Goal: Register for event/course

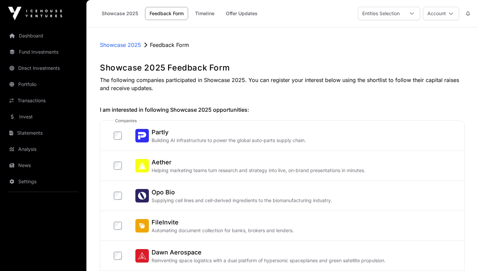
scroll to position [88, 0]
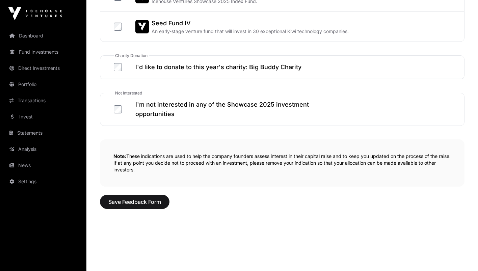
scroll to position [422, 0]
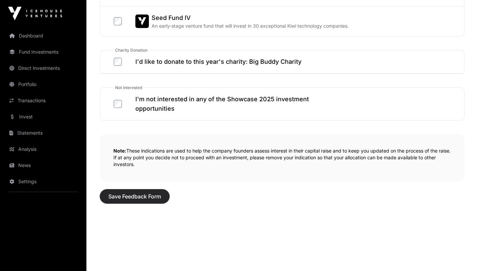
click at [120, 197] on span "Save Feedback Form" at bounding box center [134, 196] width 53 height 8
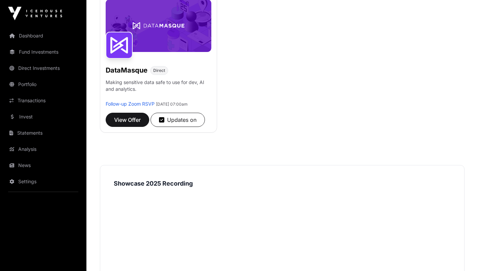
scroll to position [164, 0]
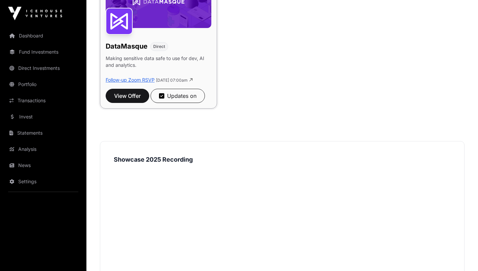
click at [141, 80] on link "Follow-up Zoom RSVP" at bounding box center [130, 80] width 49 height 6
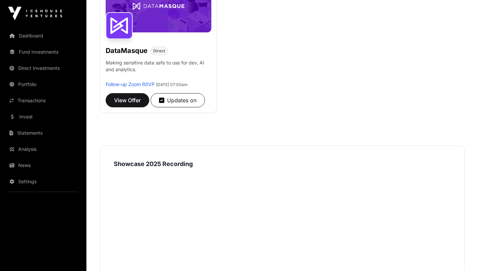
scroll to position [0, 0]
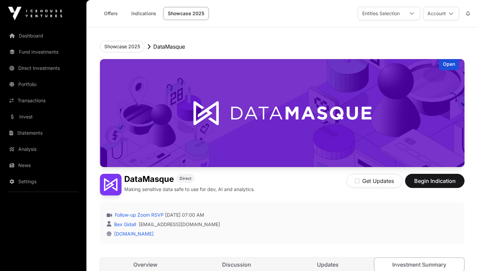
scroll to position [1015, 0]
